Goal: Contribute content: Contribute content

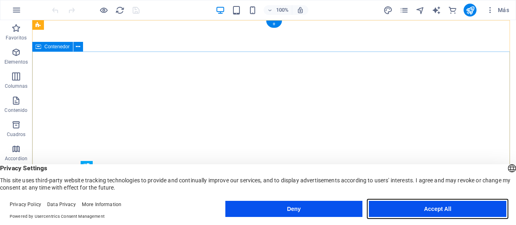
click at [419, 212] on button "Accept All" at bounding box center [437, 209] width 137 height 16
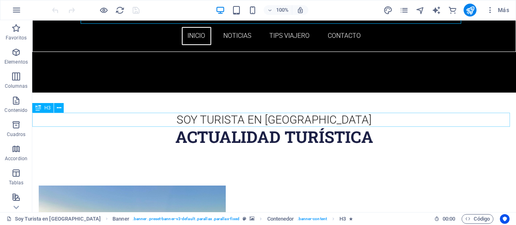
scroll to position [242, 0]
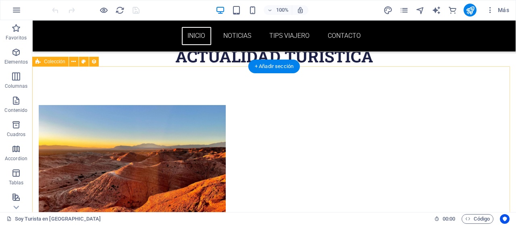
select select "columns.publishing_date_DESC"
select select "columns.status"
select select "columns.publishing_date"
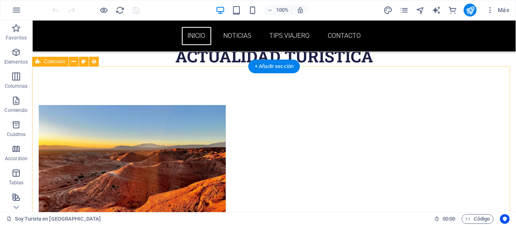
select select "past"
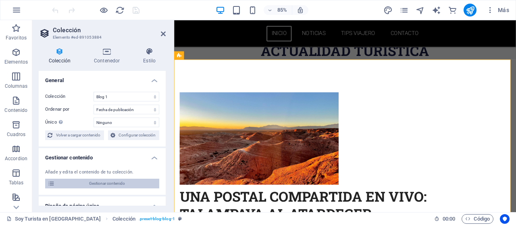
click at [92, 182] on span "Gestionar contenido" at bounding box center [107, 184] width 100 height 10
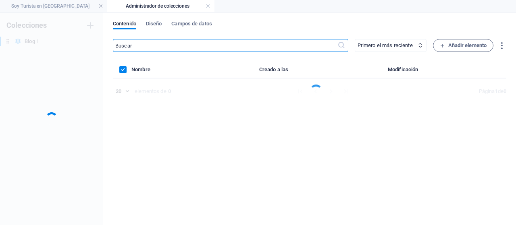
scroll to position [0, 0]
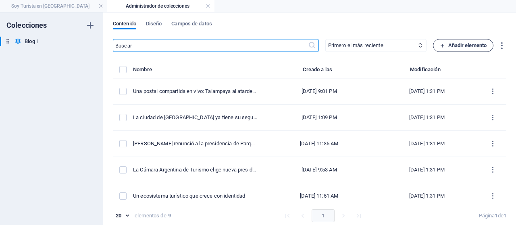
click at [449, 46] on span "Añadir elemento" at bounding box center [463, 46] width 47 height 10
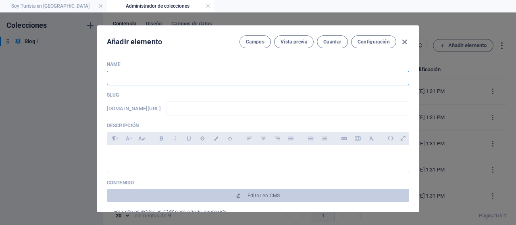
click at [193, 79] on input "text" at bounding box center [258, 78] width 302 height 15
paste input "Calendario Gastronómico"
type input "Calendario Gastronómico"
type input "calendario-gastronomico"
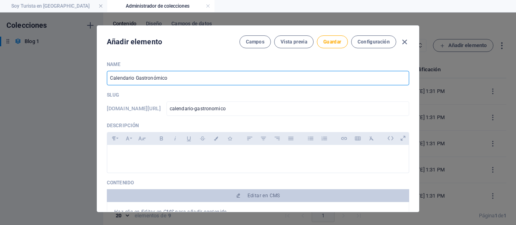
scroll to position [40, 0]
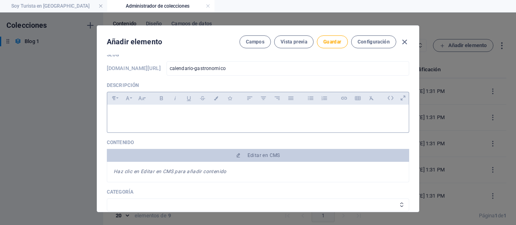
type input "Calendario Gastronómico"
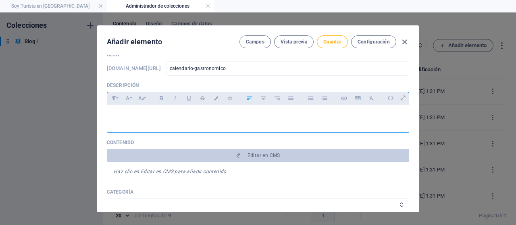
click at [151, 119] on div at bounding box center [258, 117] width 302 height 24
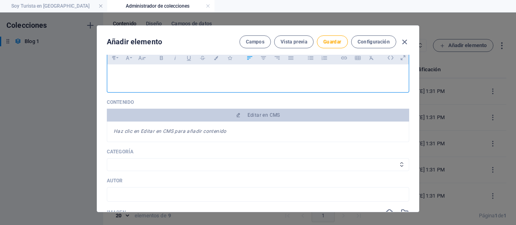
scroll to position [0, 0]
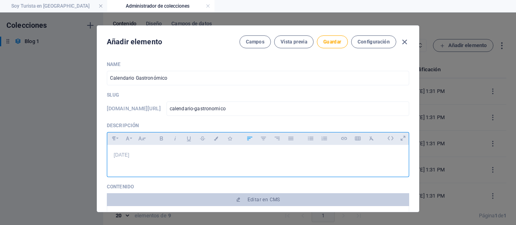
drag, startPoint x: 153, startPoint y: 157, endPoint x: 112, endPoint y: 154, distance: 41.7
click at [107, 154] on div "[DATE]" at bounding box center [258, 159] width 302 height 28
click at [155, 139] on button "Bold" at bounding box center [161, 138] width 13 height 10
click at [162, 155] on p "[DATE]" at bounding box center [258, 156] width 289 height 8
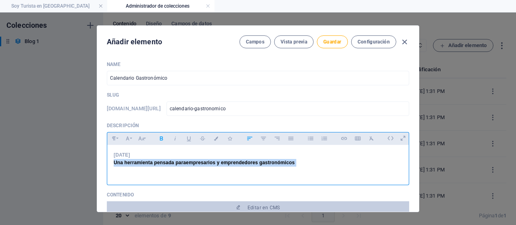
drag, startPoint x: 111, startPoint y: 165, endPoint x: 310, endPoint y: 164, distance: 199.2
click at [310, 164] on div "[DATE] Una herramienta pensada para empresarios y emprendedores gastronómicos" at bounding box center [258, 163] width 302 height 36
click at [162, 137] on icon "button" at bounding box center [161, 139] width 7 height 10
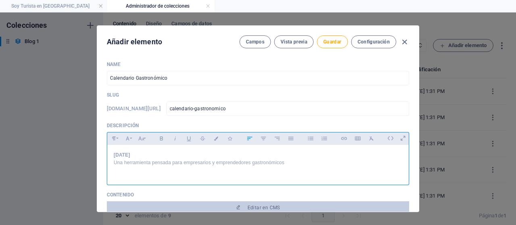
click at [275, 171] on p at bounding box center [258, 171] width 289 height 8
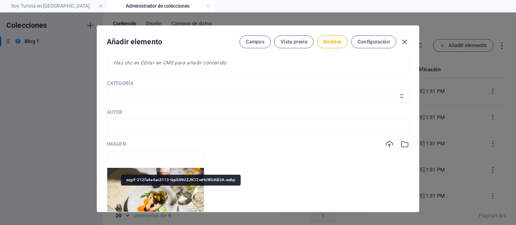
scroll to position [81, 0]
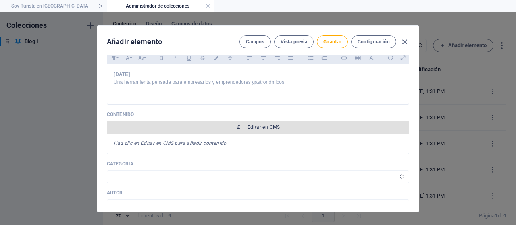
click at [265, 125] on span "Editar en CMS" at bounding box center [264, 127] width 33 height 6
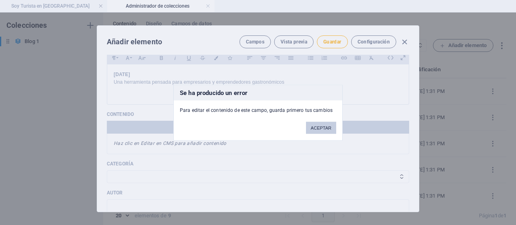
click at [319, 125] on button "ACEPTAR" at bounding box center [321, 128] width 30 height 12
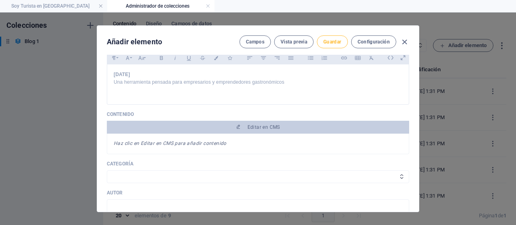
click at [328, 41] on span "Guardar" at bounding box center [332, 42] width 18 height 6
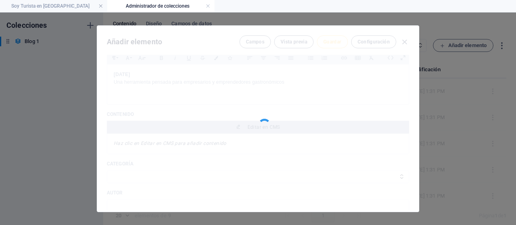
type input "calendario-gastronomico"
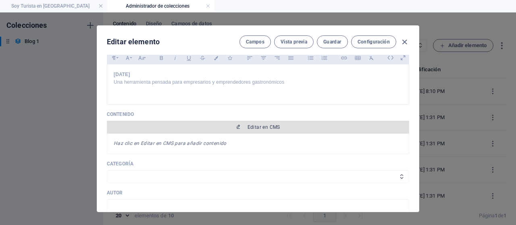
click at [224, 129] on span "Editar en CMS" at bounding box center [258, 127] width 296 height 6
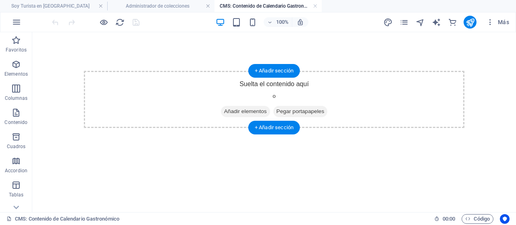
scroll to position [0, 0]
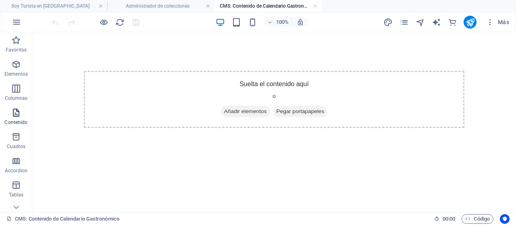
click at [14, 113] on icon "button" at bounding box center [16, 113] width 10 height 10
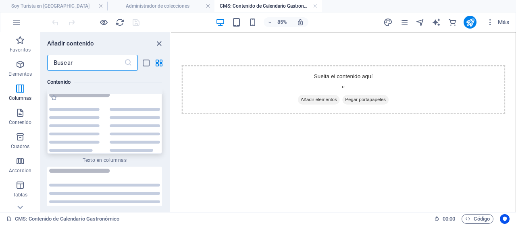
scroll to position [2706, 0]
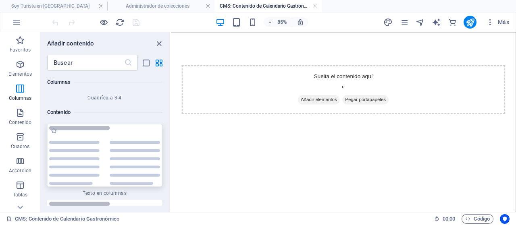
drag, startPoint x: 76, startPoint y: 137, endPoint x: 144, endPoint y: 117, distance: 71.0
click at [76, 137] on img at bounding box center [104, 155] width 111 height 59
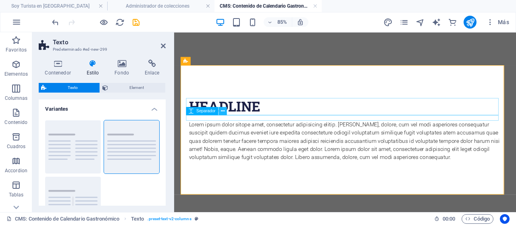
click at [220, 109] on button at bounding box center [223, 111] width 8 height 8
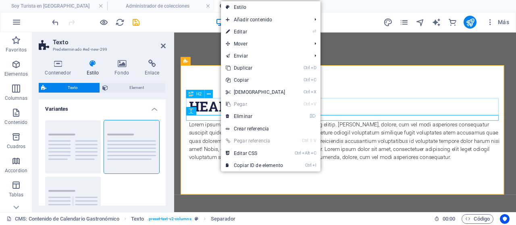
click at [372, 120] on div "Headline" at bounding box center [376, 120] width 368 height 20
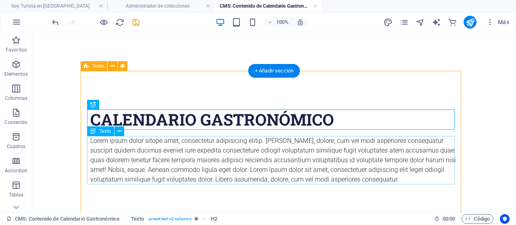
click at [247, 151] on div "Lorem ipsum dolor sitope amet, consectetur adipisicing elitip. [PERSON_NAME], d…" at bounding box center [274, 160] width 368 height 48
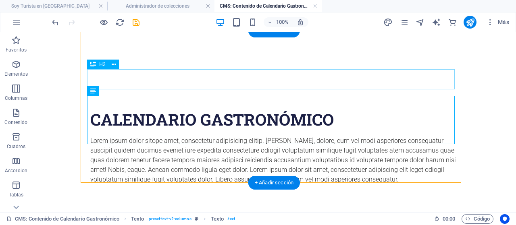
scroll to position [40, 0]
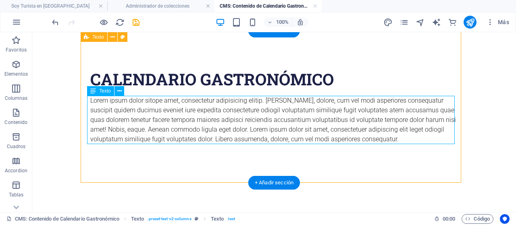
click at [131, 99] on div "Lorem ipsum dolor sitope amet, consectetur adipisicing elitip. [PERSON_NAME], d…" at bounding box center [274, 120] width 368 height 48
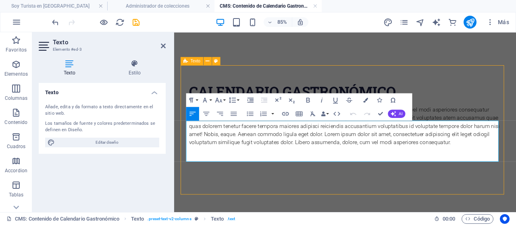
scroll to position [0, 0]
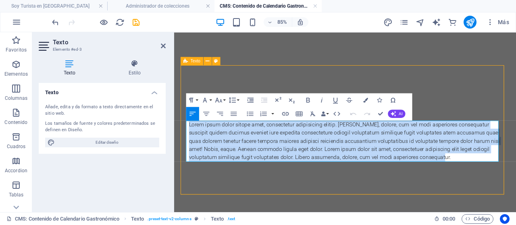
drag, startPoint x: 189, startPoint y: 144, endPoint x: 510, endPoint y: 179, distance: 323.0
click at [510, 179] on p "Lorem ipsum dolor sitope amet, consectetur adipisicing elitip. [PERSON_NAME], d…" at bounding box center [376, 160] width 368 height 48
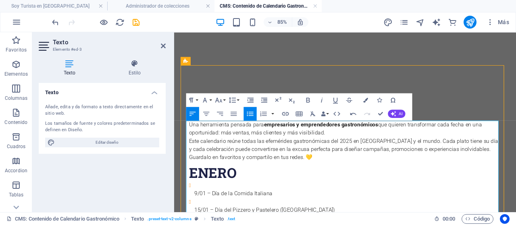
click at [376, 151] on p "Una herramienta pensada para empresarios y emprendedores gastronómicos que quie…" at bounding box center [376, 145] width 368 height 19
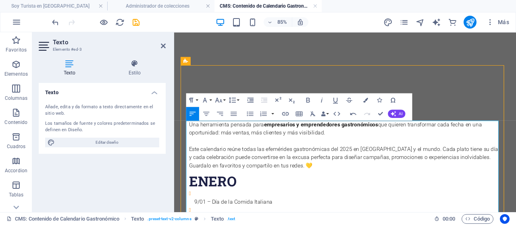
click at [332, 188] on p "Guardalo en favoritos y compartilo en tus redes. 💛" at bounding box center [376, 190] width 368 height 10
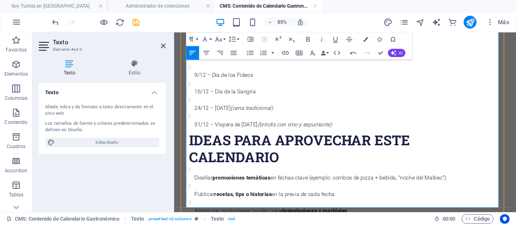
scroll to position [1089, 0]
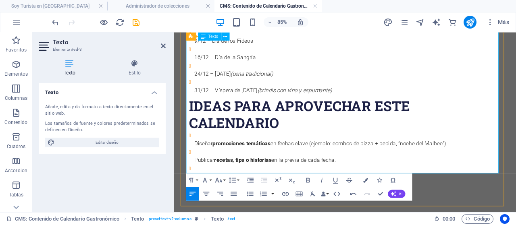
click at [382, 106] on p "31/12 – Víspera de [DATE] (brindis con vino y espumante)" at bounding box center [378, 101] width 361 height 10
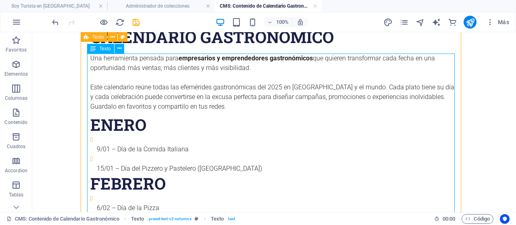
scroll to position [0, 0]
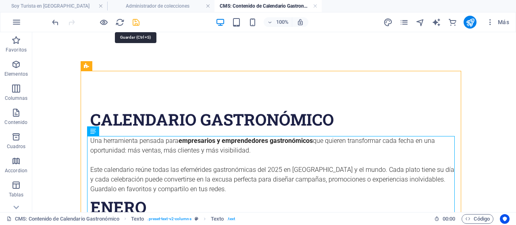
click at [138, 24] on icon "save" at bounding box center [135, 22] width 9 height 9
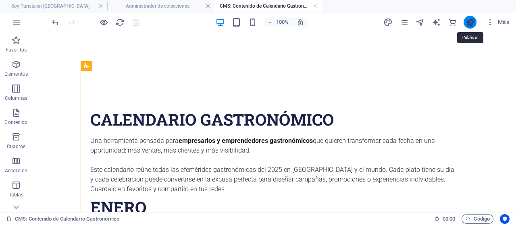
click at [470, 19] on icon "publish" at bounding box center [470, 22] width 9 height 9
